Goal: Information Seeking & Learning: Learn about a topic

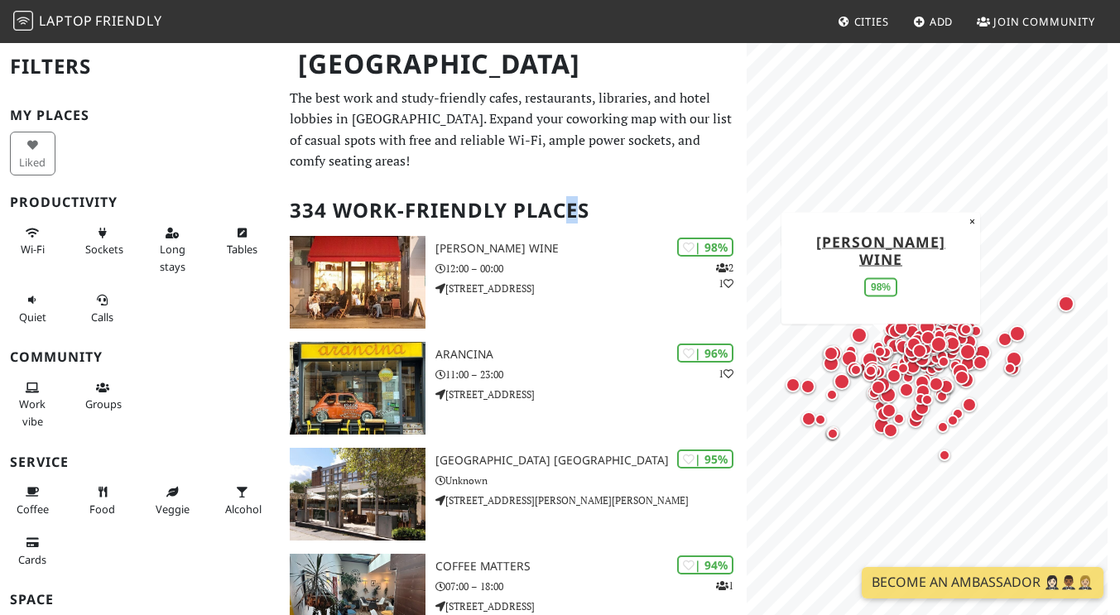
drag, startPoint x: 579, startPoint y: 164, endPoint x: 561, endPoint y: 199, distance: 39.2
click at [561, 199] on h2 "334 Work-Friendly Places" at bounding box center [513, 210] width 447 height 50
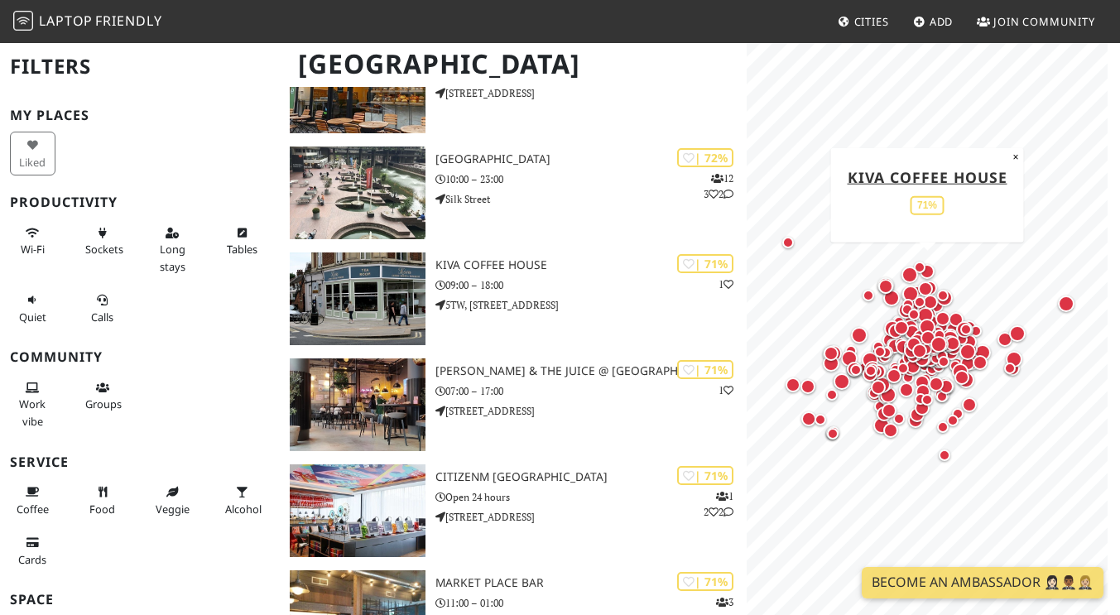
scroll to position [11823, 0]
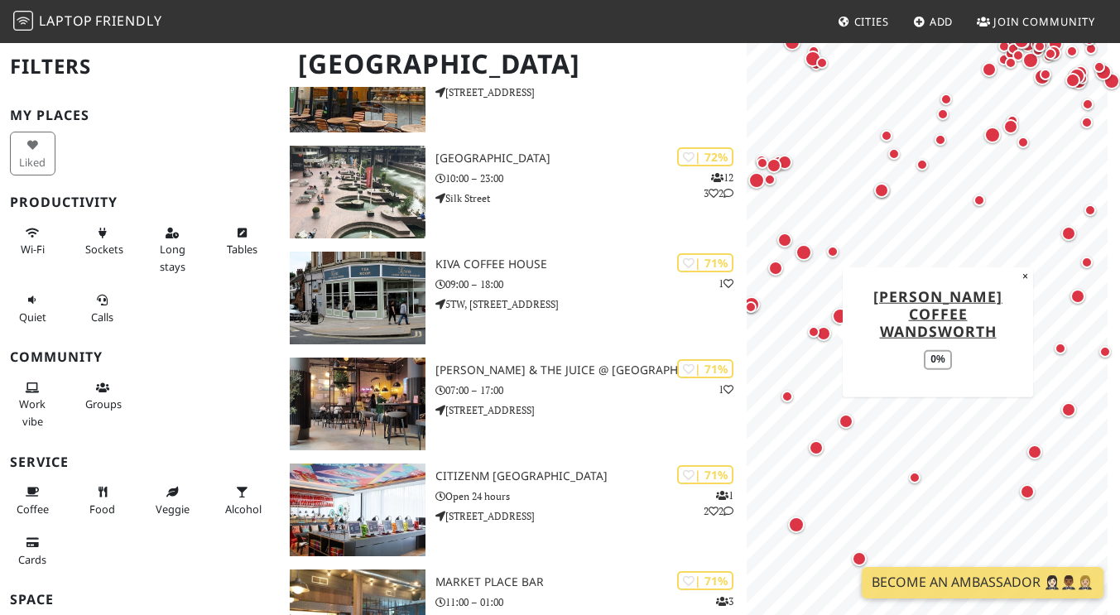
click at [823, 338] on div "Map marker" at bounding box center [813, 331] width 33 height 33
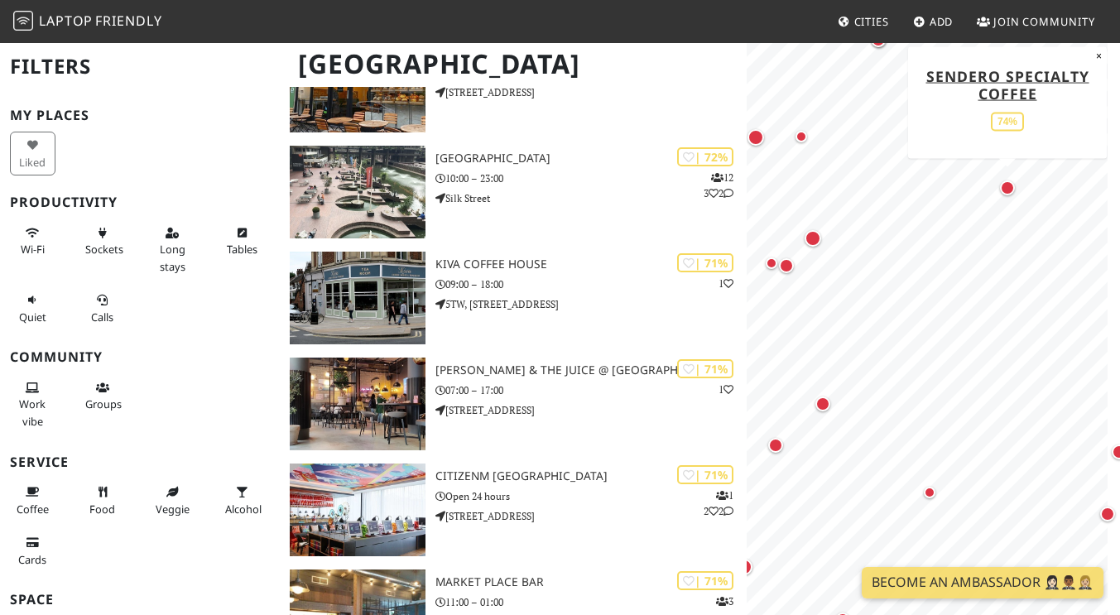
click at [1012, 199] on div "Map marker" at bounding box center [1007, 187] width 33 height 33
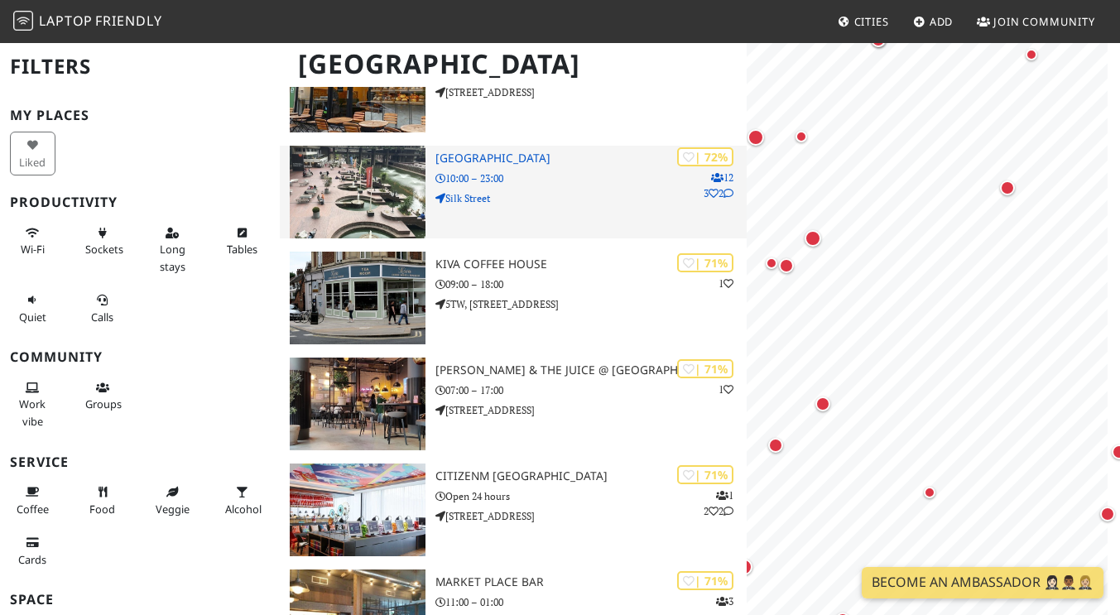
scroll to position [0, 0]
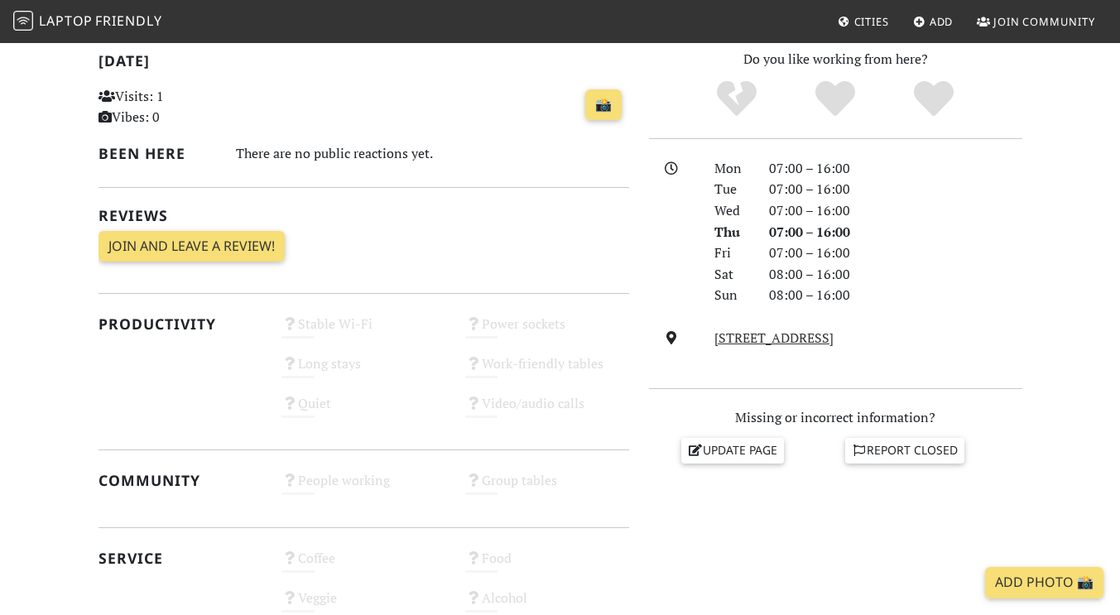
scroll to position [358, 0]
